Goal: Task Accomplishment & Management: Manage account settings

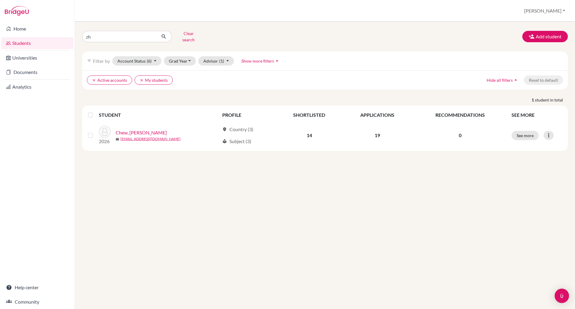
type input "z"
type input "sofia"
click button "submit" at bounding box center [164, 36] width 16 height 11
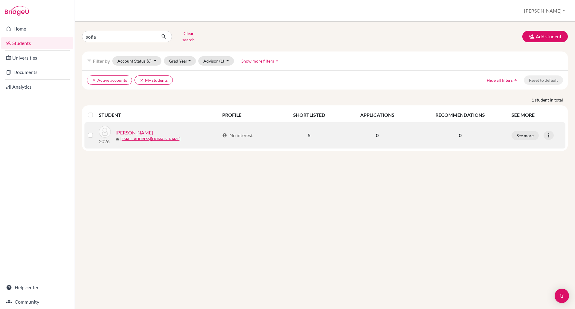
click at [133, 129] on link "[PERSON_NAME]" at bounding box center [134, 132] width 37 height 7
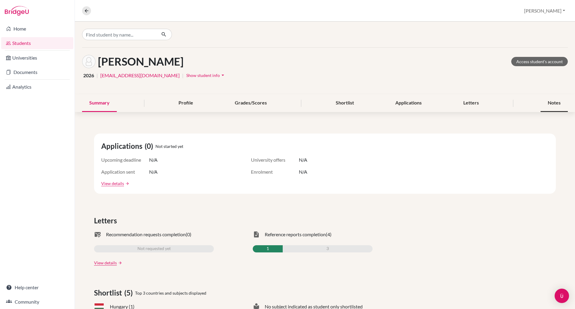
click at [548, 98] on div "Notes" at bounding box center [553, 103] width 27 height 18
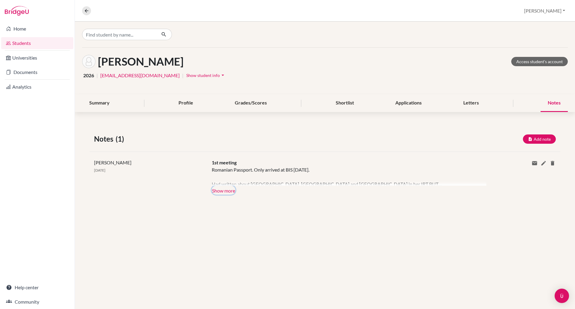
click at [233, 191] on button "Show more" at bounding box center [224, 190] width 24 height 9
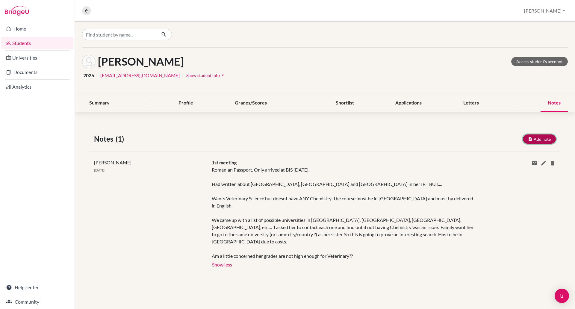
click at [533, 140] on button "Add note" at bounding box center [539, 138] width 33 height 9
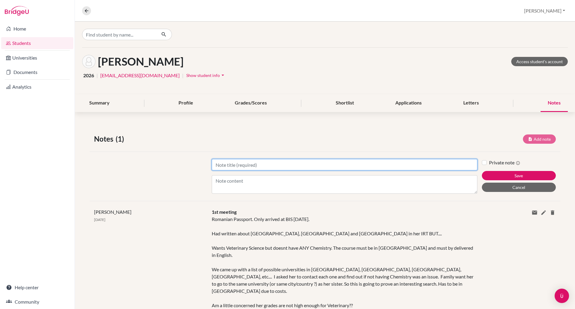
click at [228, 164] on input "Title" at bounding box center [345, 164] width 266 height 11
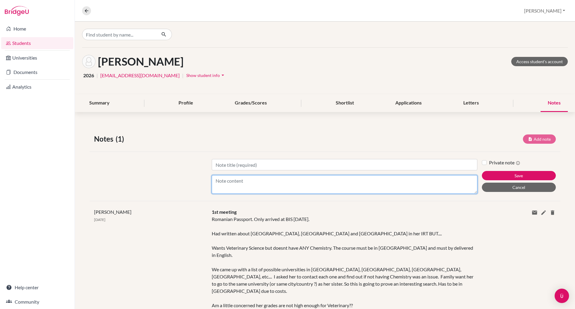
click at [224, 179] on textarea "Content" at bounding box center [345, 184] width 266 height 19
type textarea "Portugal - Need official diploma (translated) so must be done AFTER certificate…"
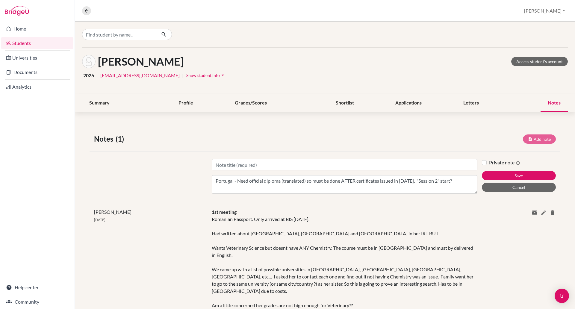
click at [472, 222] on div "Romanian Passport. Only arrived at BIS [DATE]. Had written about [GEOGRAPHIC_DA…" at bounding box center [345, 262] width 266 height 93
